Goal: Task Accomplishment & Management: Use online tool/utility

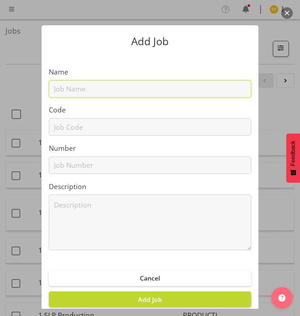
click at [89, 96] on input "text" at bounding box center [150, 88] width 203 height 17
paste input "1250914F"
type input "1250914F"
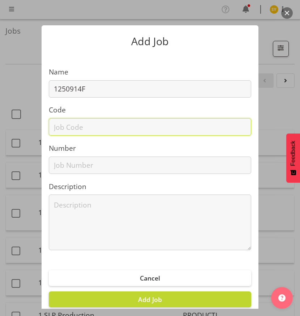
click at [75, 121] on input "text" at bounding box center [150, 126] width 203 height 17
paste input "1250914F"
type input "1250914F"
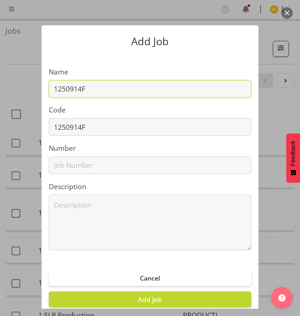
drag, startPoint x: 118, startPoint y: 90, endPoint x: 134, endPoint y: 90, distance: 16.3
click at [119, 90] on input "1250914F" at bounding box center [150, 88] width 203 height 17
paste input "Transvirtual-Foodtech Packtech"
type input "1250914F - Transvirtual-Foodtech Packtech"
drag, startPoint x: 194, startPoint y: 80, endPoint x: 194, endPoint y: 85, distance: 5.1
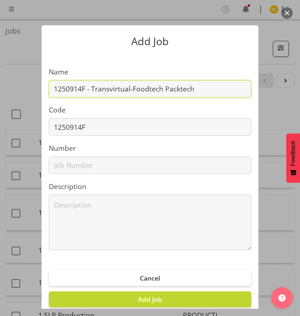
click at [194, 82] on input "1250914F - Transvirtual-Foodtech Packtech" at bounding box center [150, 88] width 203 height 17
drag, startPoint x: 196, startPoint y: 89, endPoint x: 13, endPoint y: 89, distance: 183.0
click at [13, 89] on div "Add Job Name 1250914F - Transvirtual-Foodtech Packtech Code 1250914F Number Des…" at bounding box center [150, 158] width 300 height 302
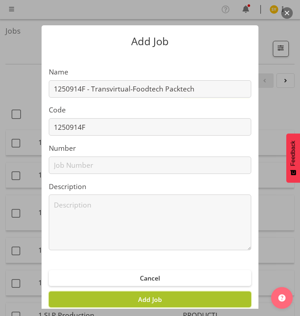
click at [165, 298] on button "Add Job" at bounding box center [150, 299] width 203 height 16
